Goal: Find specific page/section: Find specific page/section

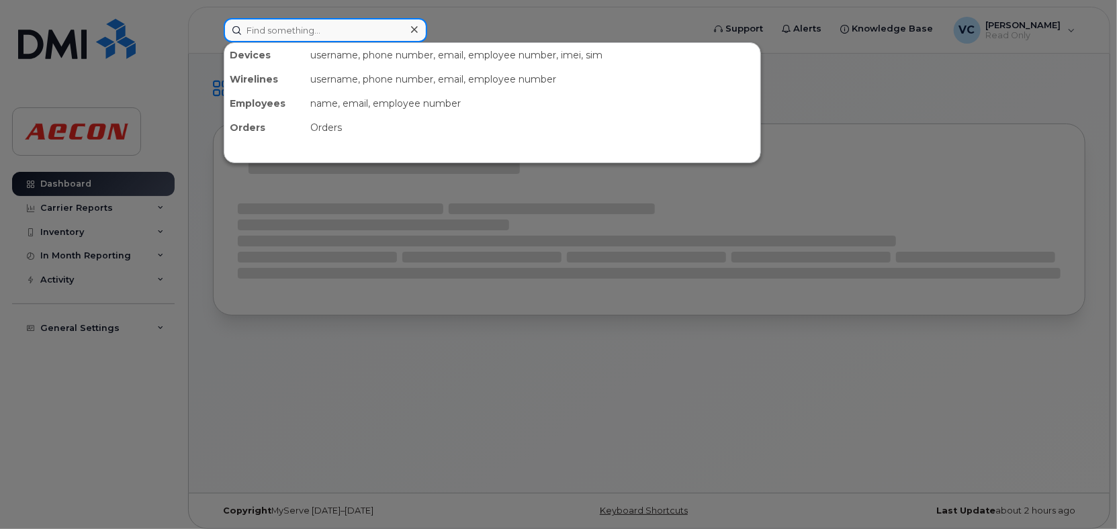
click at [299, 32] on input at bounding box center [325, 30] width 203 height 24
paste input "[PERSON_NAME]"
type input "[PERSON_NAME]"
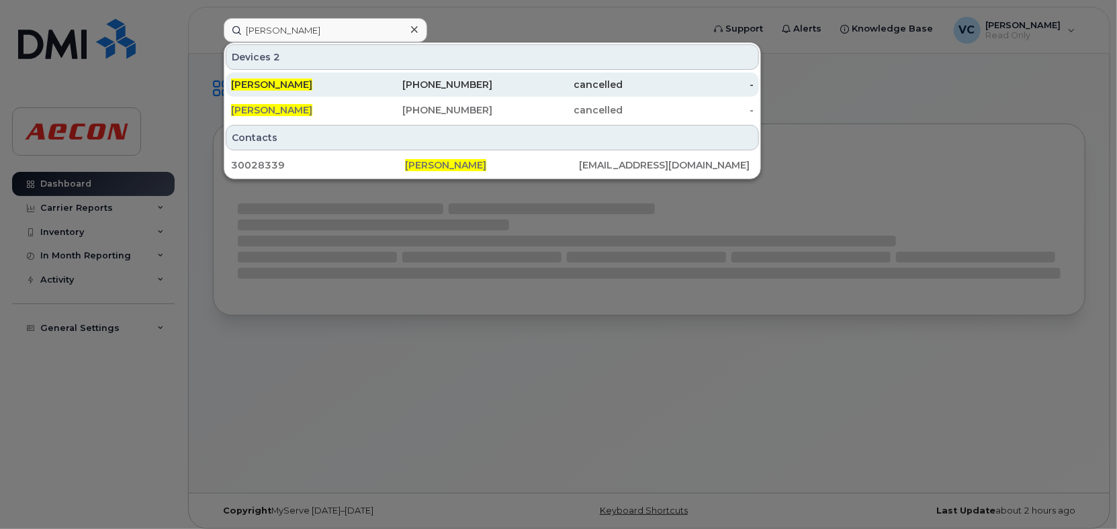
click at [314, 85] on div "[PERSON_NAME]" at bounding box center [296, 84] width 131 height 13
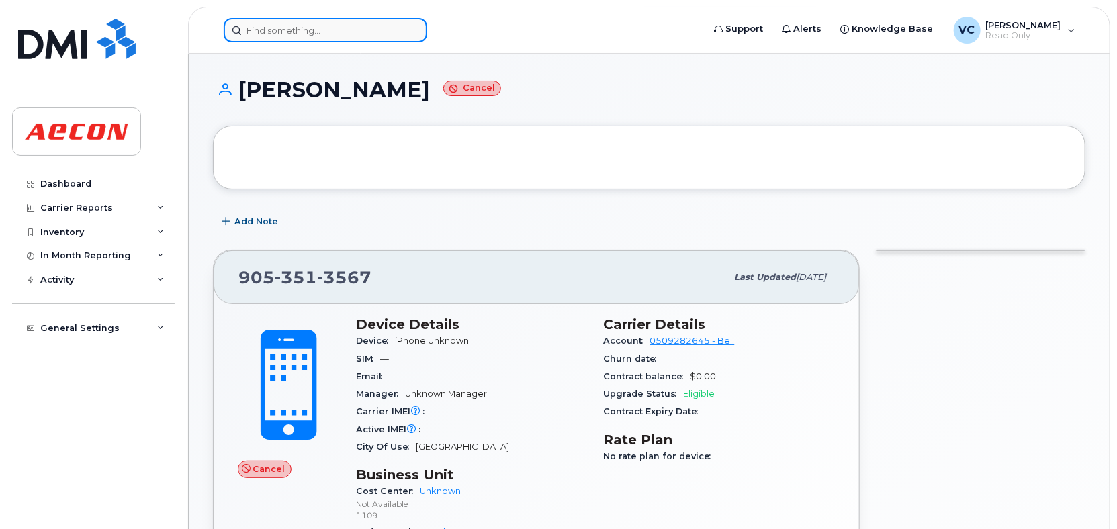
click at [308, 30] on input at bounding box center [325, 30] width 203 height 24
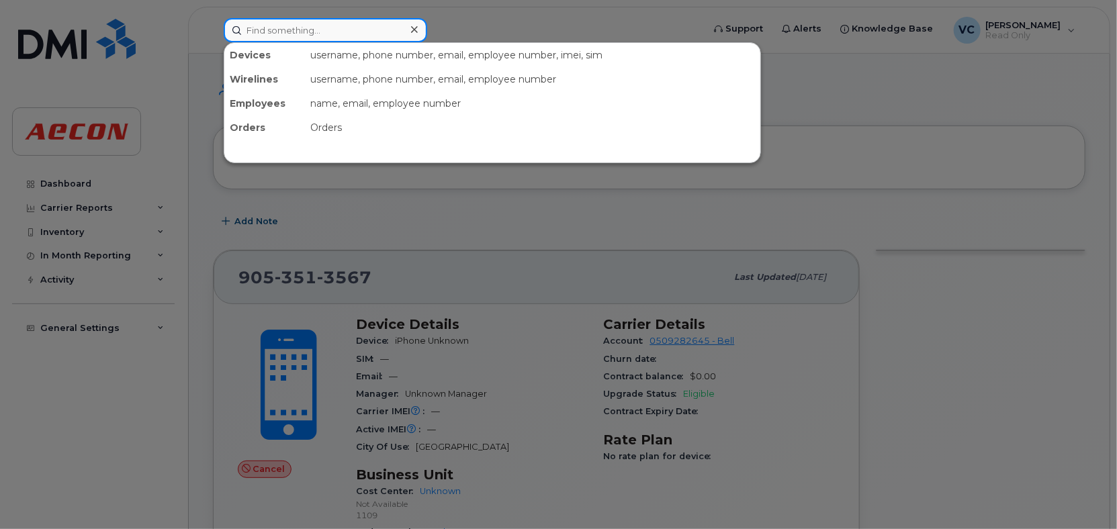
paste input "[PERSON_NAME]"
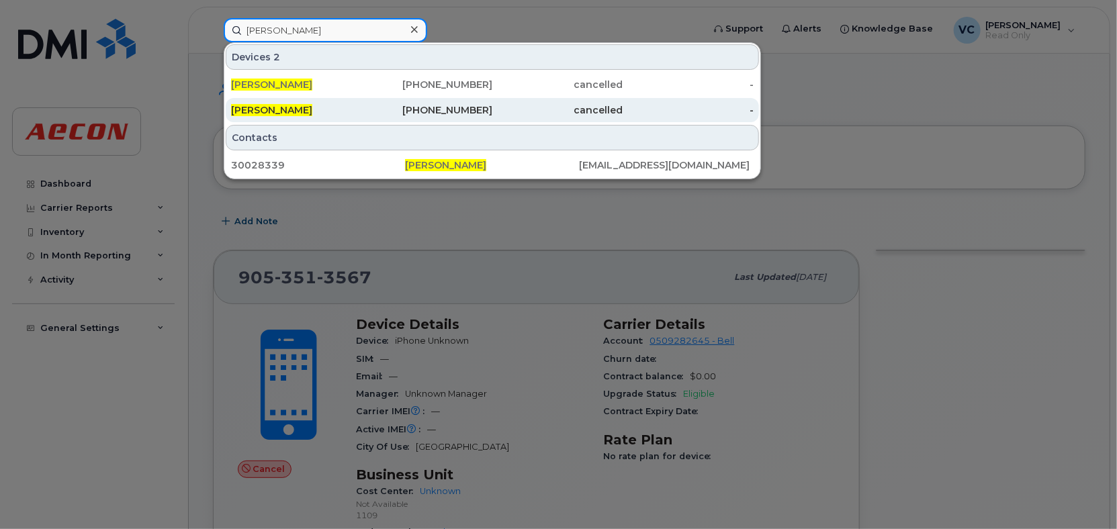
type input "[PERSON_NAME]"
click at [314, 109] on div "[PERSON_NAME]" at bounding box center [296, 109] width 131 height 13
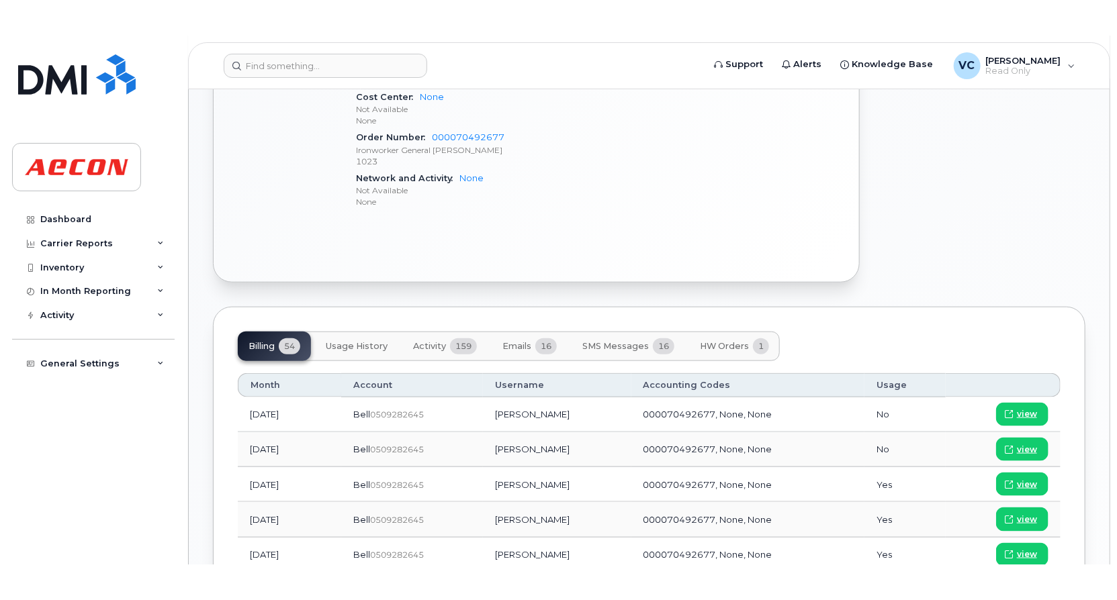
scroll to position [677, 0]
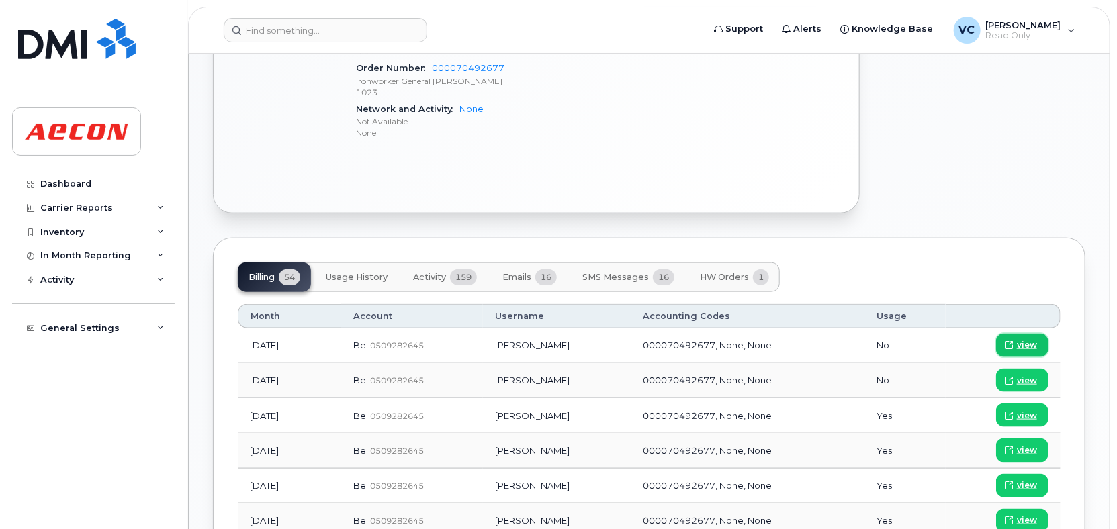
click at [1024, 343] on span "view" at bounding box center [1027, 345] width 20 height 12
